Goal: Information Seeking & Learning: Learn about a topic

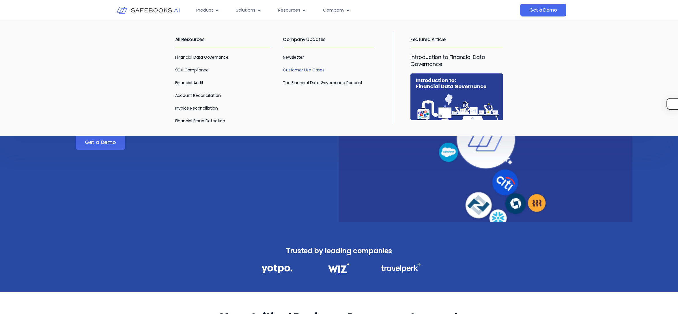
click at [297, 70] on link "Customer Use Cases" at bounding box center [304, 70] width 42 height 6
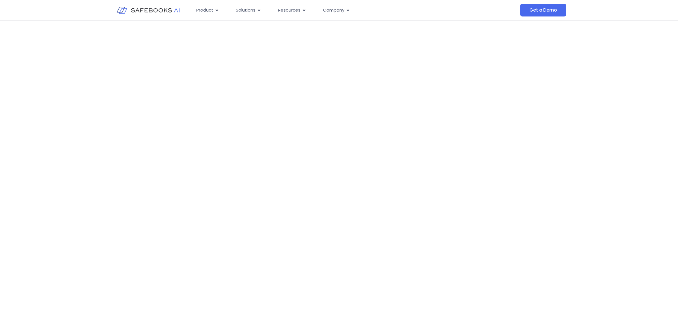
click at [223, 192] on link "Reconciling at Scale: When Billions of Transactions Collide with System Fragmen…" at bounding box center [226, 188] width 103 height 22
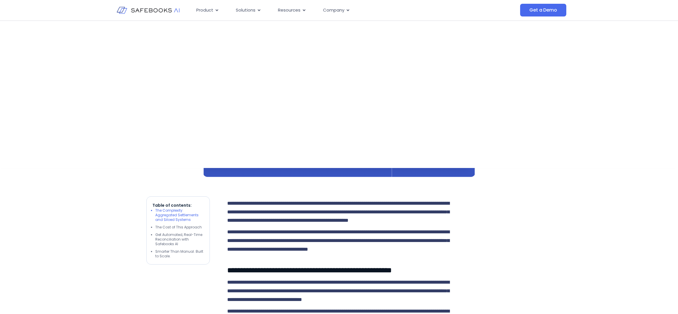
scroll to position [261, 0]
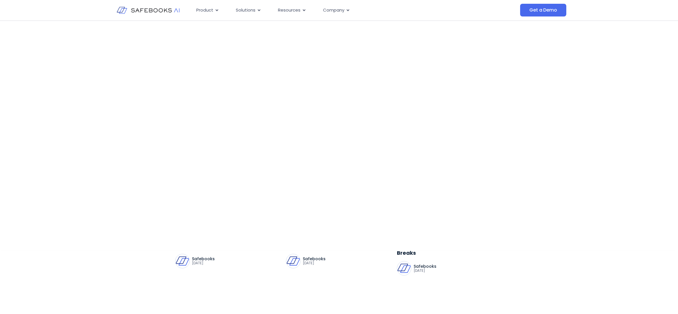
scroll to position [63, 0]
click at [214, 241] on link "Closing the Gap on Marketplace Invoice Reconciliation" at bounding box center [226, 242] width 103 height 14
